Goal: Task Accomplishment & Management: Manage account settings

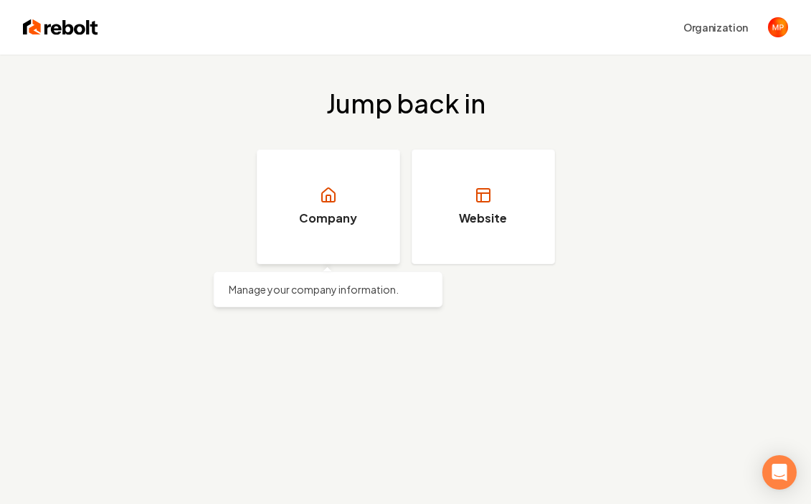
click at [341, 205] on link "Company" at bounding box center [328, 206] width 143 height 115
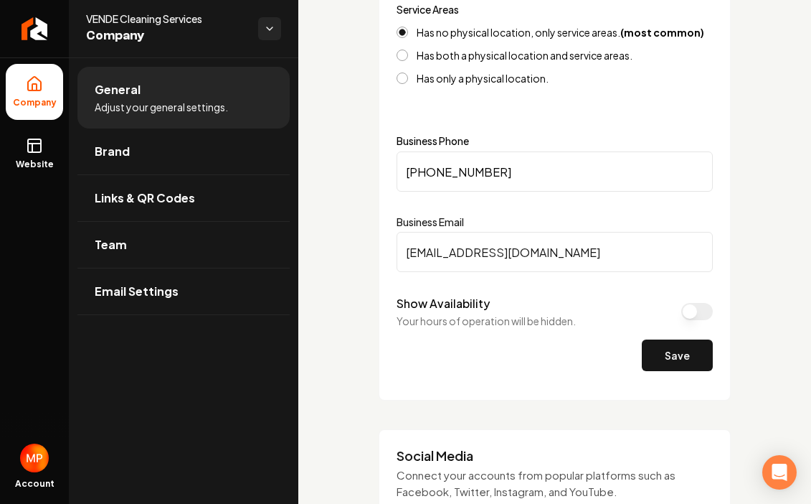
scroll to position [660, 0]
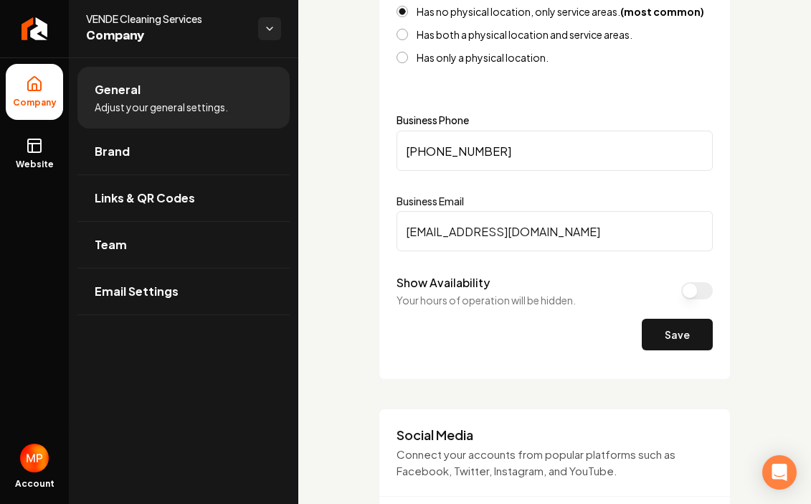
drag, startPoint x: 495, startPoint y: 151, endPoint x: 404, endPoint y: 151, distance: 91.1
click at [404, 151] on input "[PHONE_NUMBER]" at bounding box center [555, 151] width 316 height 40
type input "(813) ___-____"
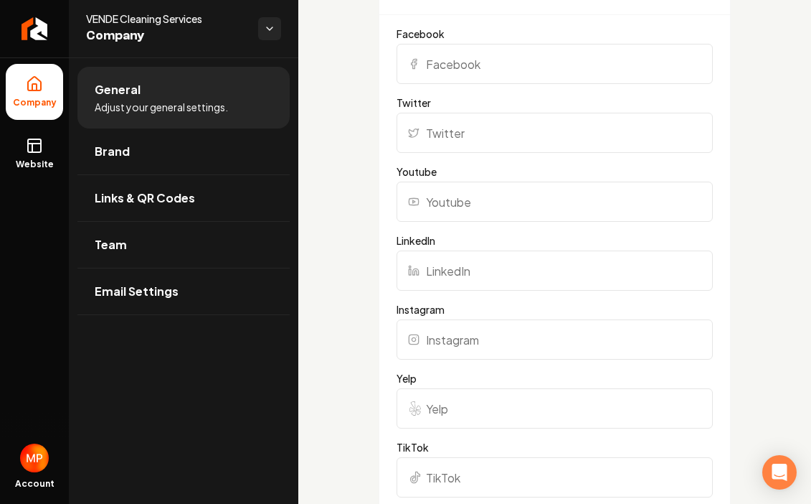
scroll to position [1148, 0]
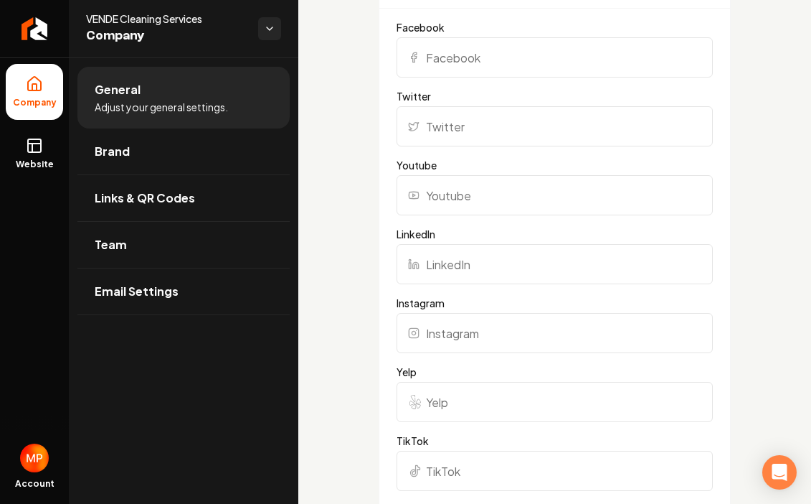
click at [521, 55] on input "Facebook" at bounding box center [555, 57] width 316 height 40
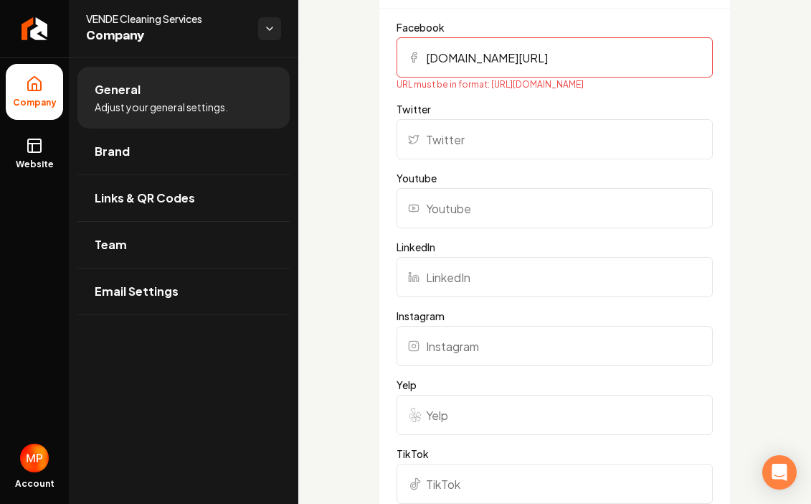
type input "[DOMAIN_NAME][URL]"
click at [349, 212] on div "Basics The more information you provide, the better your site will turn out sin…" at bounding box center [554, 273] width 513 height 2726
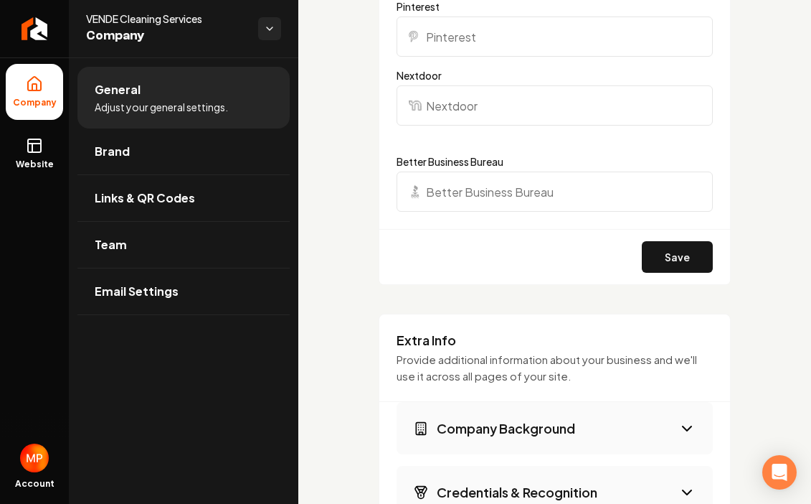
scroll to position [1664, 0]
click at [507, 102] on input "Nextdoor" at bounding box center [555, 105] width 316 height 40
paste input "[URL][DOMAIN_NAME]"
type input "[URL][DOMAIN_NAME]"
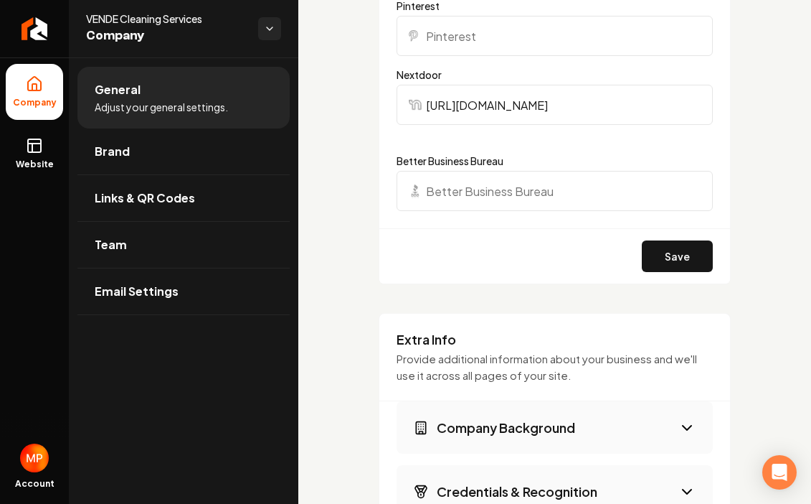
click at [685, 255] on button "Save" at bounding box center [677, 256] width 71 height 32
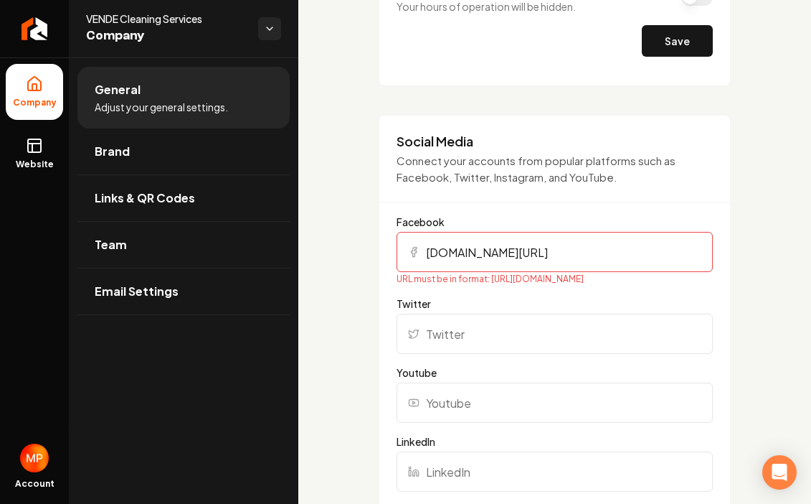
click at [424, 253] on input "[DOMAIN_NAME][URL]" at bounding box center [555, 252] width 316 height 40
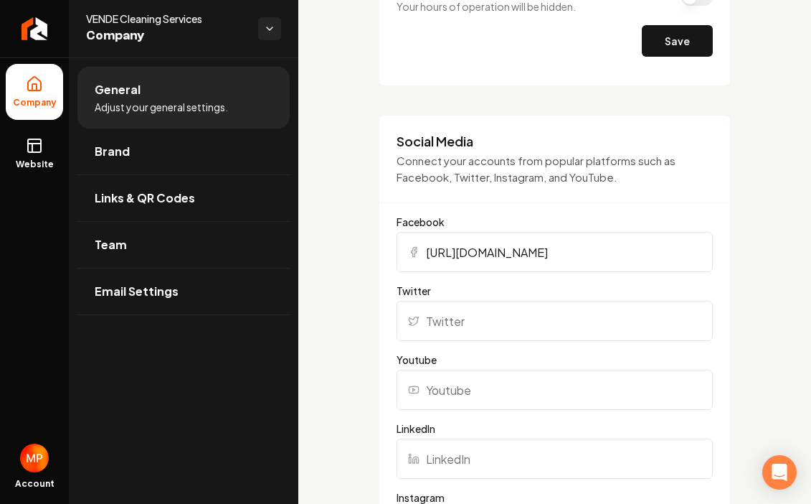
type input "[URL][DOMAIN_NAME]"
click at [344, 301] on div "Basics The more information you provide, the better your site will turn out sin…" at bounding box center [554, 460] width 513 height 2713
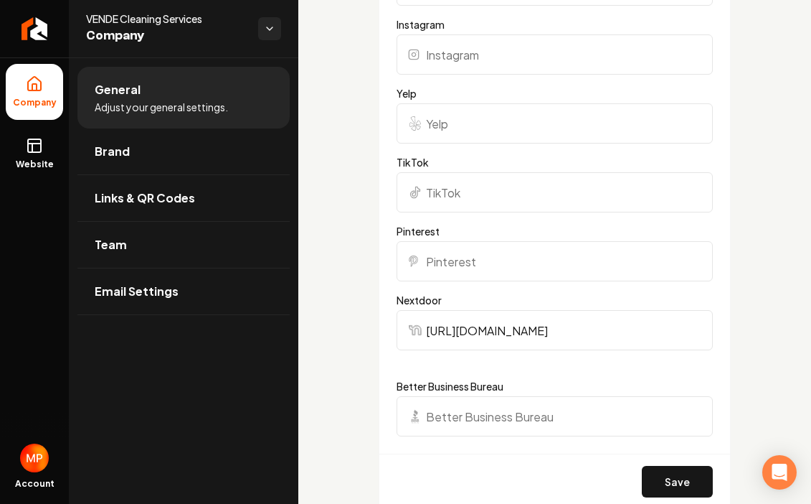
scroll to position [1443, 0]
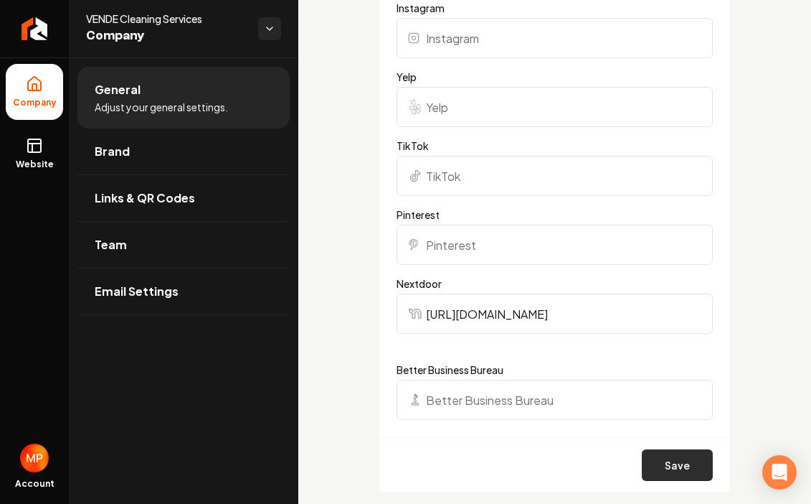
click at [671, 457] on button "Save" at bounding box center [677, 465] width 71 height 32
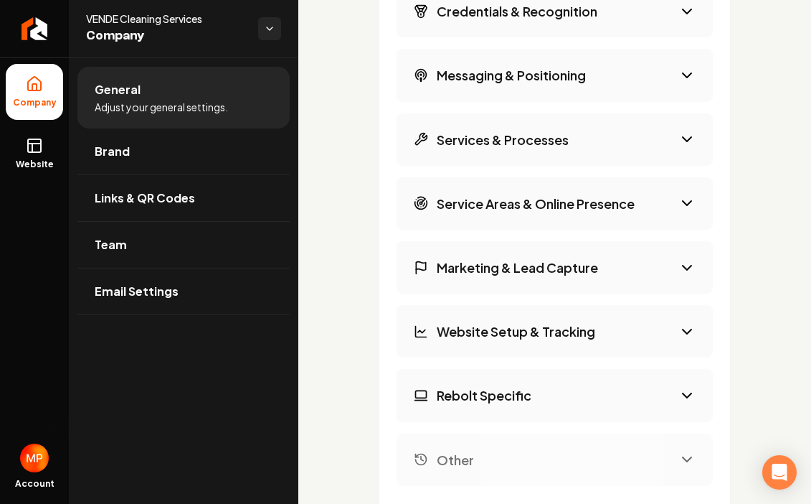
scroll to position [2160, 0]
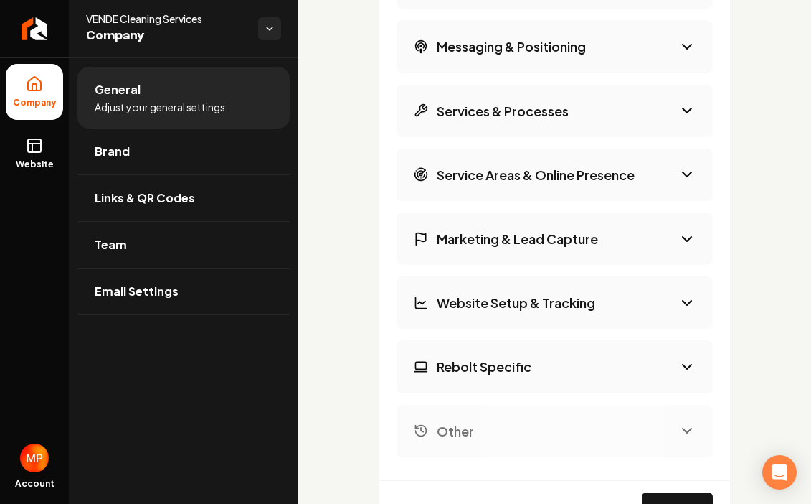
click at [689, 115] on icon "Main content area" at bounding box center [687, 110] width 17 height 17
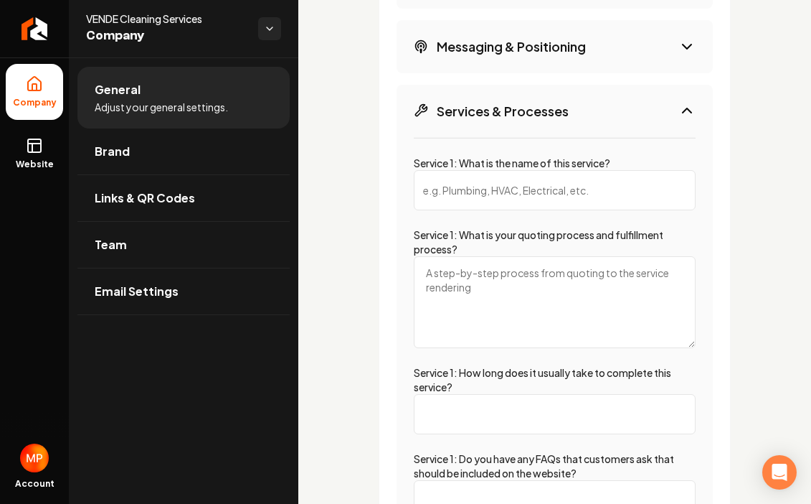
click at [519, 188] on input "Service 1: What is the name of this service?" at bounding box center [555, 190] width 282 height 40
click at [466, 187] on input "Move-in Cleaning" at bounding box center [555, 190] width 282 height 40
type input "Move-in or Move-out Cleaning"
click at [459, 287] on textarea "Service 1: What is your quoting process and fulfillment process?" at bounding box center [555, 302] width 282 height 92
click at [506, 273] on textarea "Fill out our online form at [URL][DOMAIN_NAME]" at bounding box center [555, 302] width 282 height 92
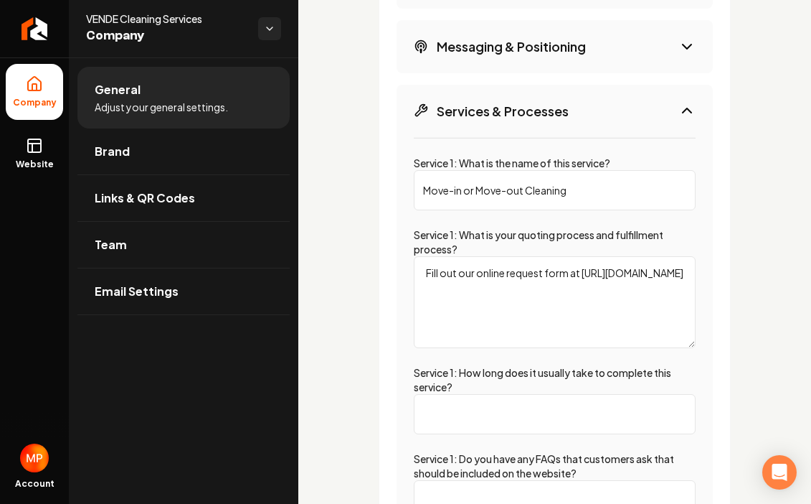
drag, startPoint x: 614, startPoint y: 286, endPoint x: 417, endPoint y: 285, distance: 197.3
click at [417, 285] on textarea "Fill out our online request form at [URL][DOMAIN_NAME]" at bounding box center [555, 302] width 282 height 92
paste textarea "contact-us"
type textarea "Fill out our online request form at [URL][DOMAIN_NAME] or call us at 813-"
